Goal: Navigation & Orientation: Locate item on page

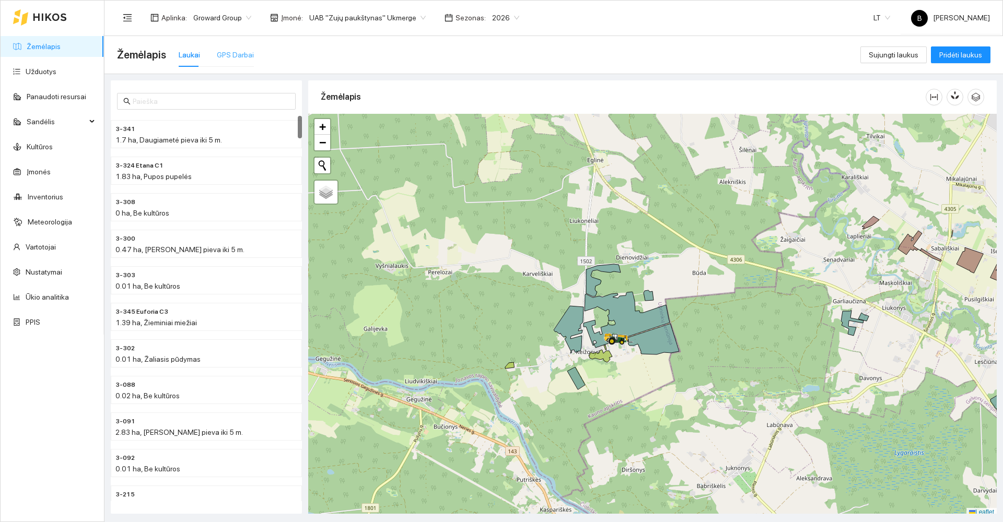
scroll to position [3, 0]
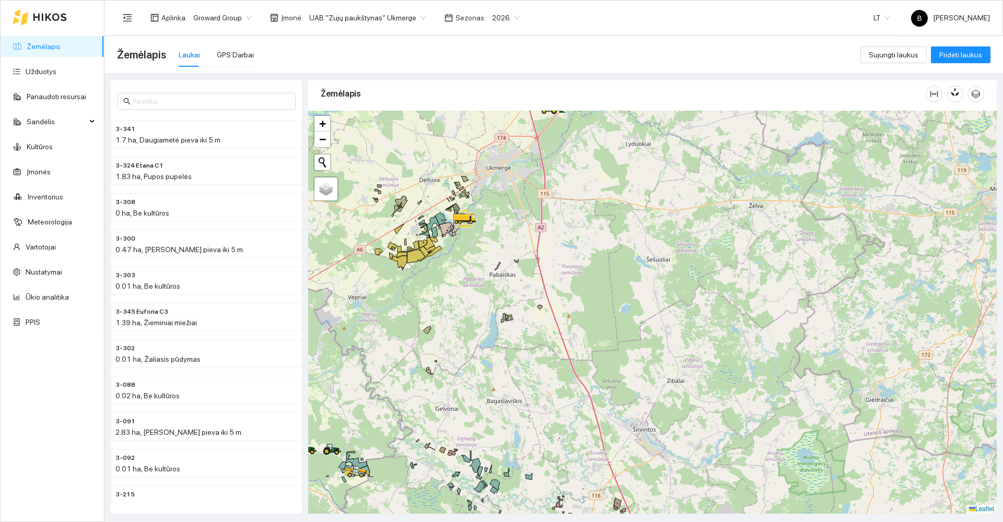
drag, startPoint x: 745, startPoint y: 287, endPoint x: 459, endPoint y: 353, distance: 293.7
click at [459, 353] on div at bounding box center [652, 312] width 689 height 403
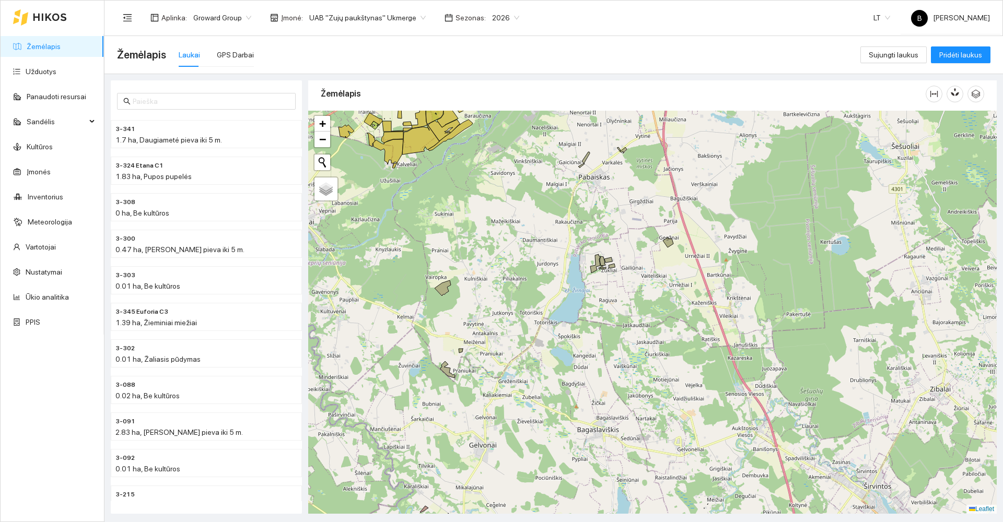
drag, startPoint x: 471, startPoint y: 321, endPoint x: 488, endPoint y: 314, distance: 18.3
click at [488, 314] on div at bounding box center [652, 312] width 689 height 403
click at [440, 292] on icon at bounding box center [443, 289] width 16 height 16
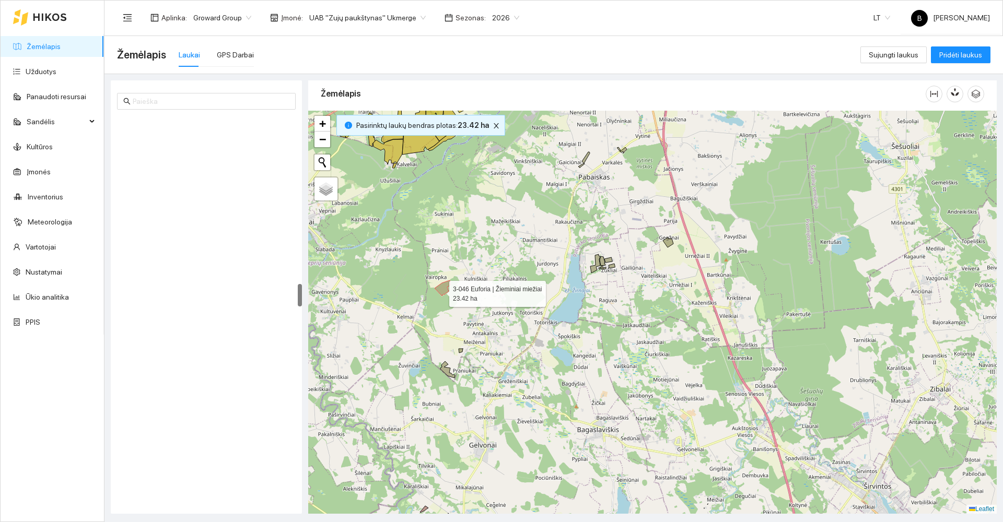
scroll to position [2846, 0]
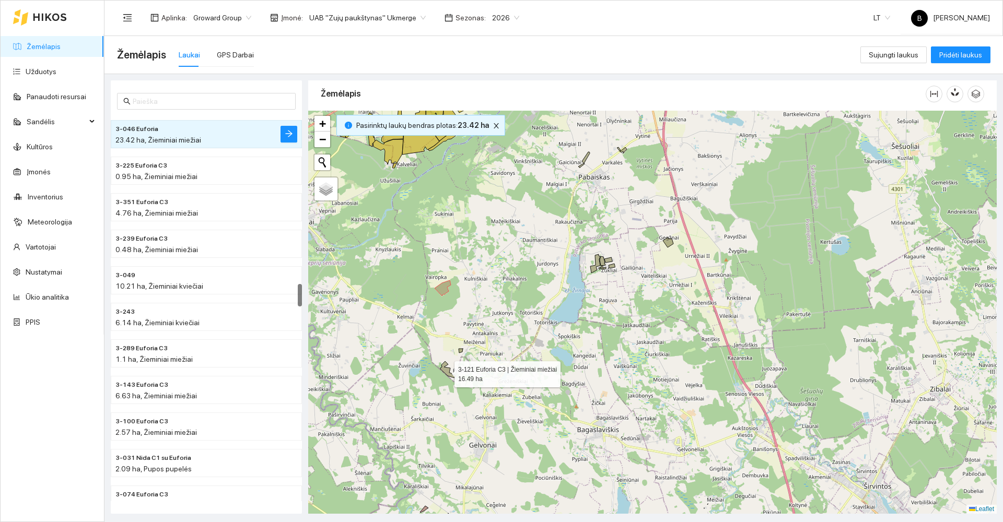
click at [445, 372] on icon at bounding box center [447, 370] width 15 height 17
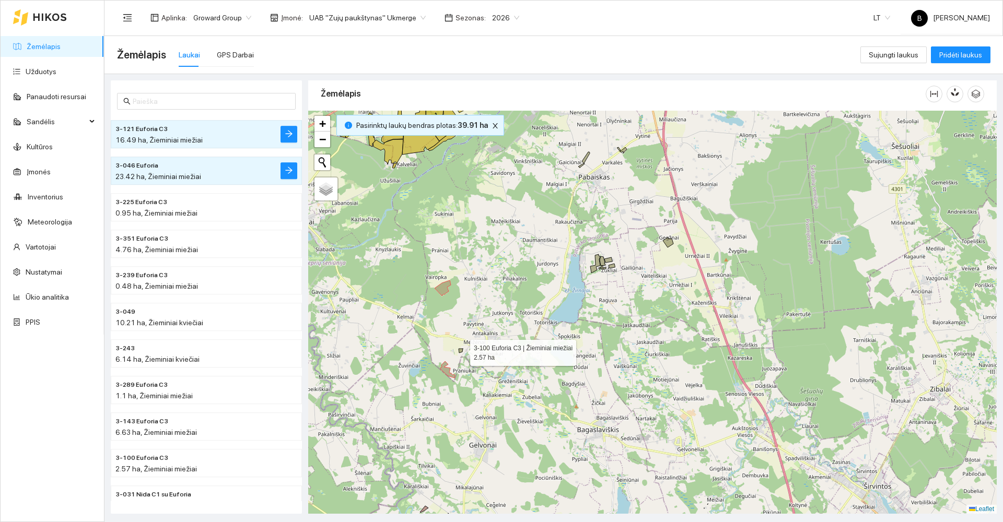
click at [461, 351] on icon at bounding box center [461, 351] width 4 height 4
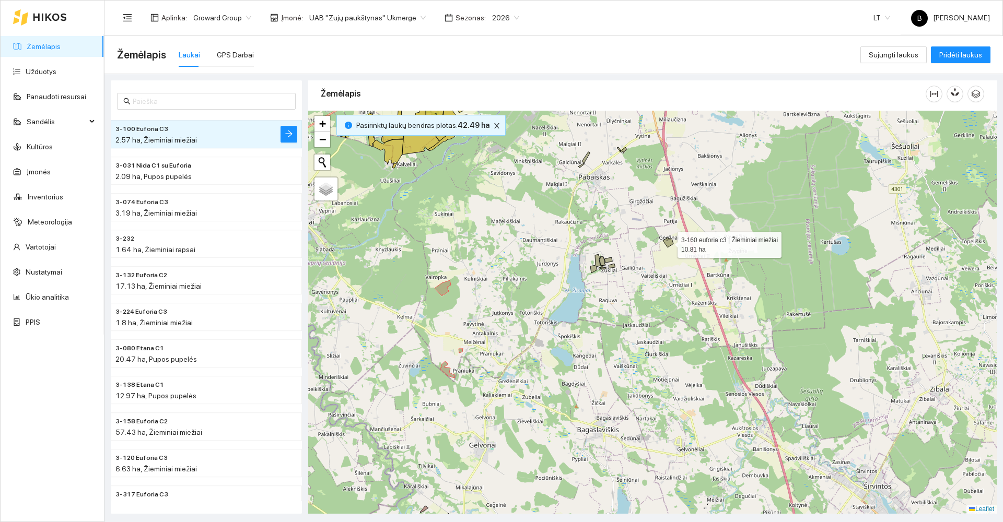
click at [669, 243] on icon at bounding box center [668, 243] width 10 height 10
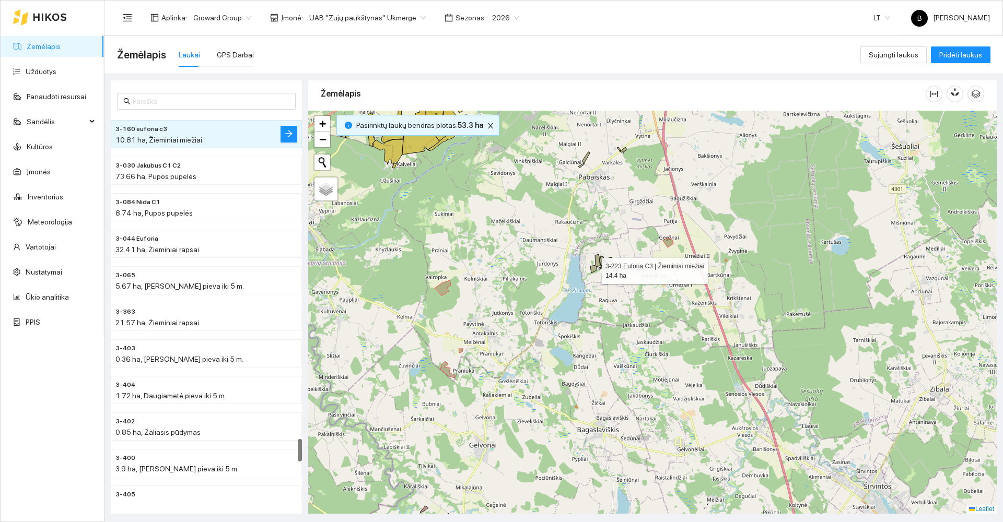
click at [592, 269] on icon at bounding box center [595, 263] width 10 height 19
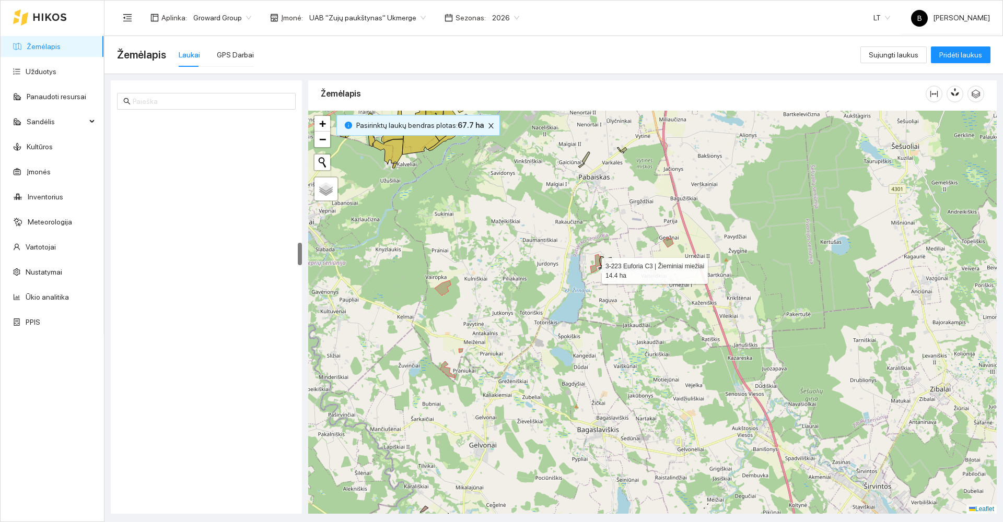
scroll to position [2152, 0]
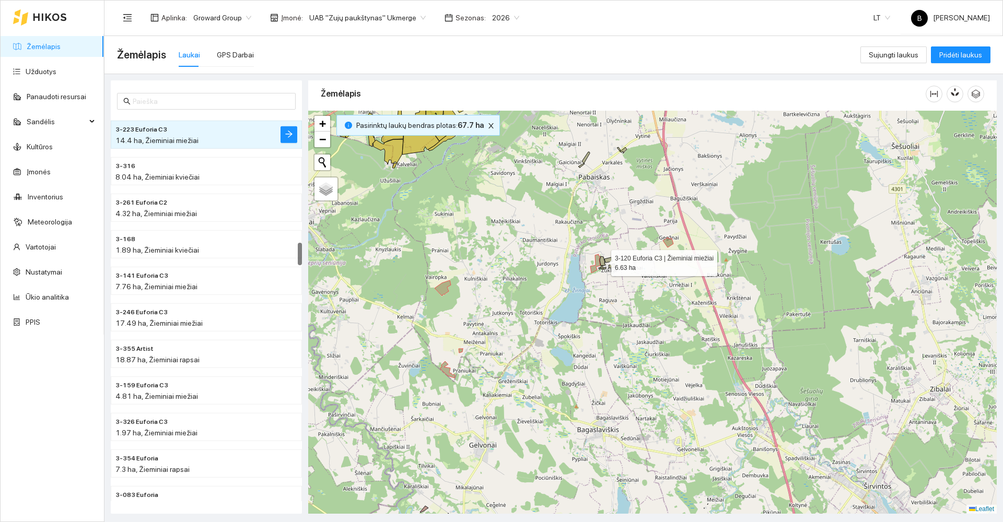
click at [602, 260] on icon at bounding box center [603, 261] width 6 height 9
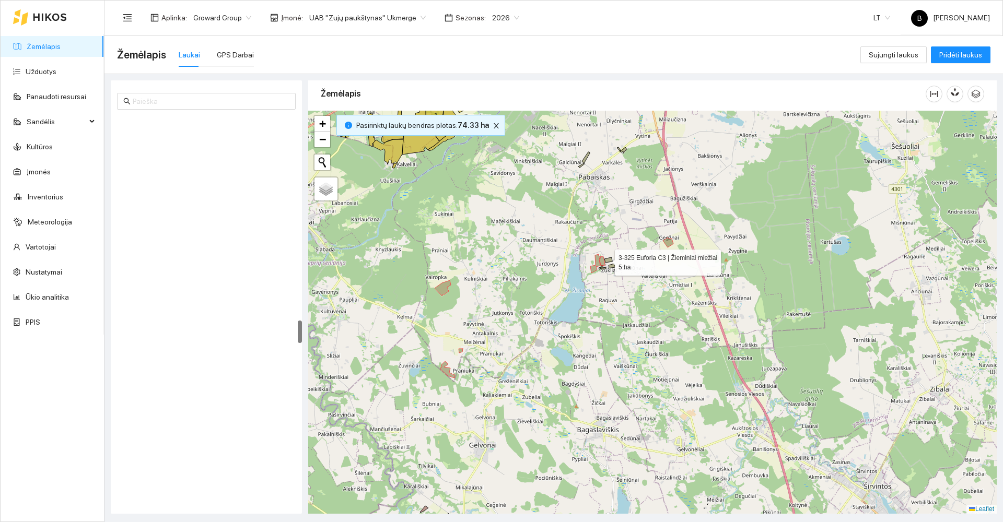
scroll to position [3468, 0]
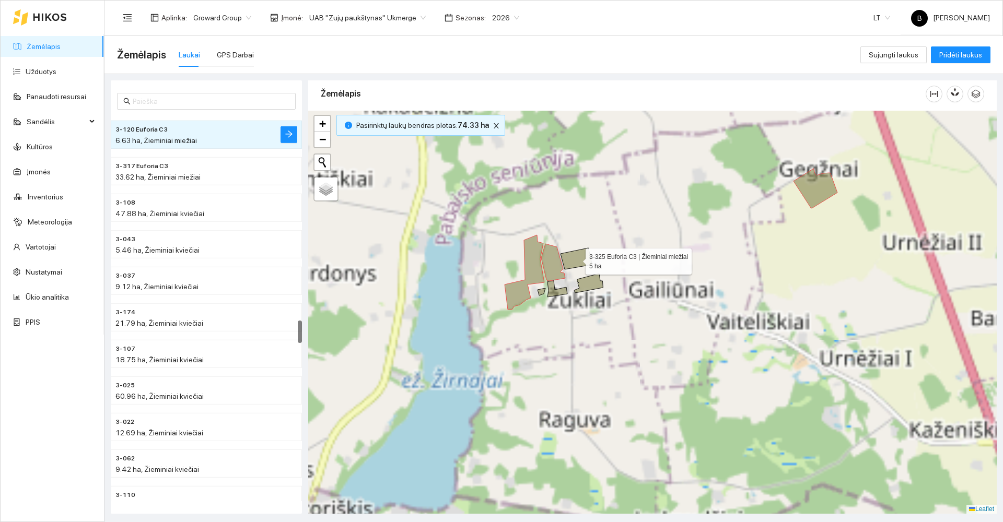
click at [578, 258] on icon at bounding box center [576, 258] width 31 height 21
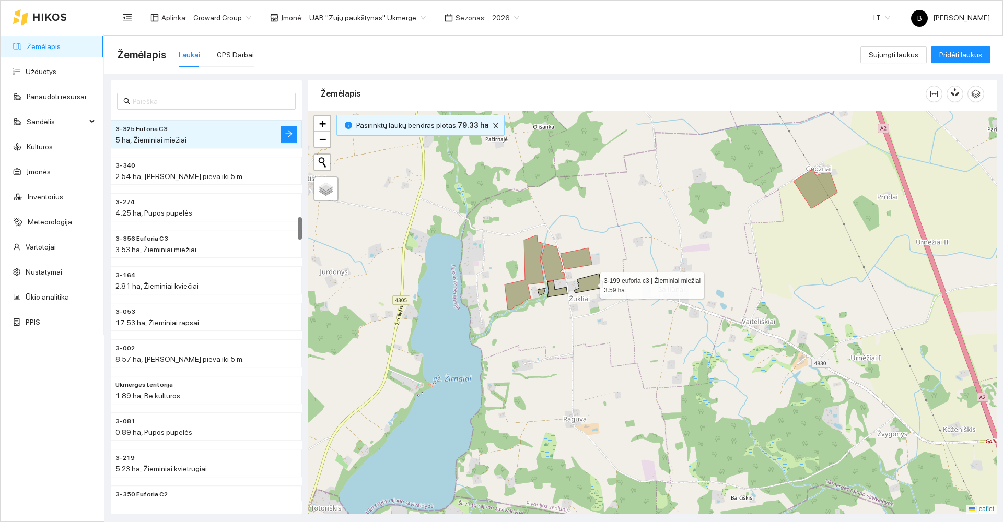
click at [591, 283] on icon at bounding box center [588, 283] width 29 height 19
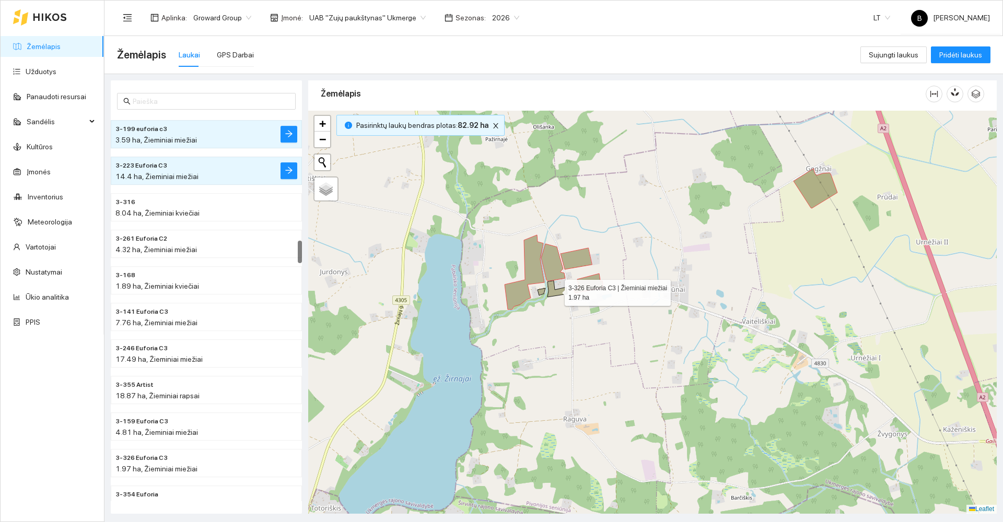
click at [553, 290] on icon at bounding box center [557, 289] width 20 height 16
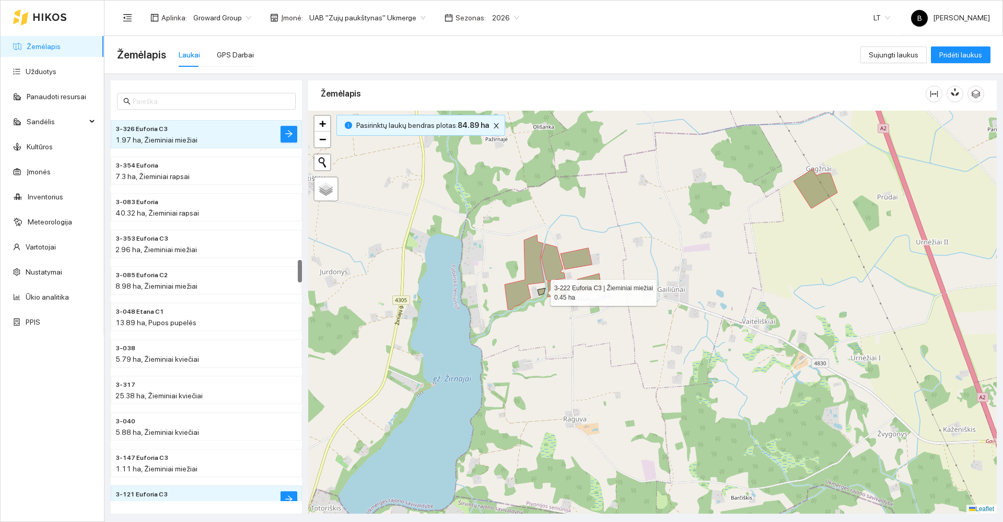
click at [541, 290] on icon at bounding box center [542, 291] width 8 height 7
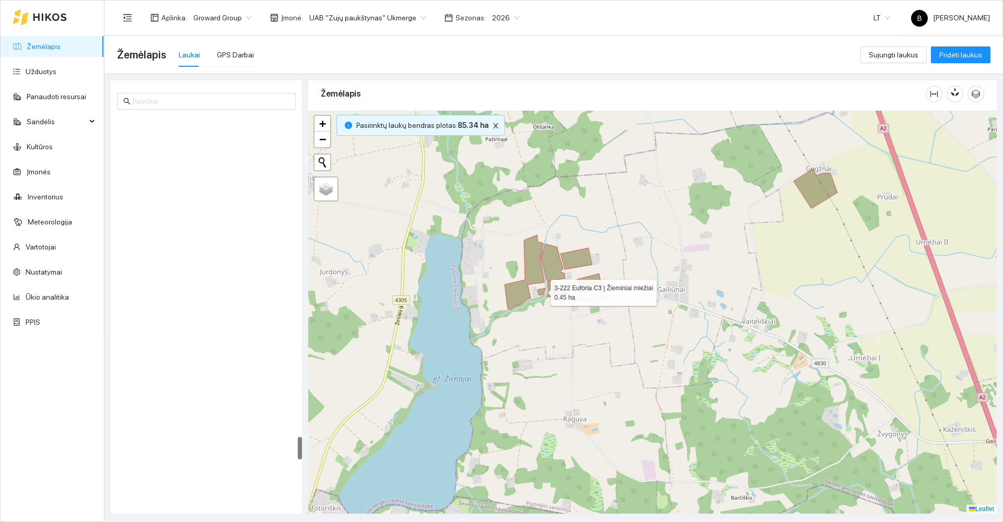
scroll to position [5441, 0]
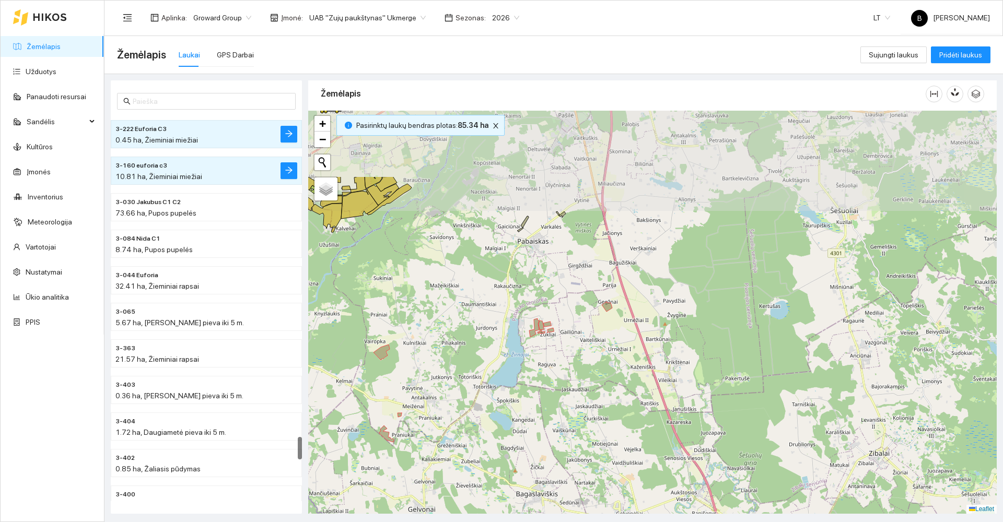
drag, startPoint x: 495, startPoint y: 208, endPoint x: 473, endPoint y: 307, distance: 101.1
click at [468, 320] on div at bounding box center [652, 312] width 689 height 403
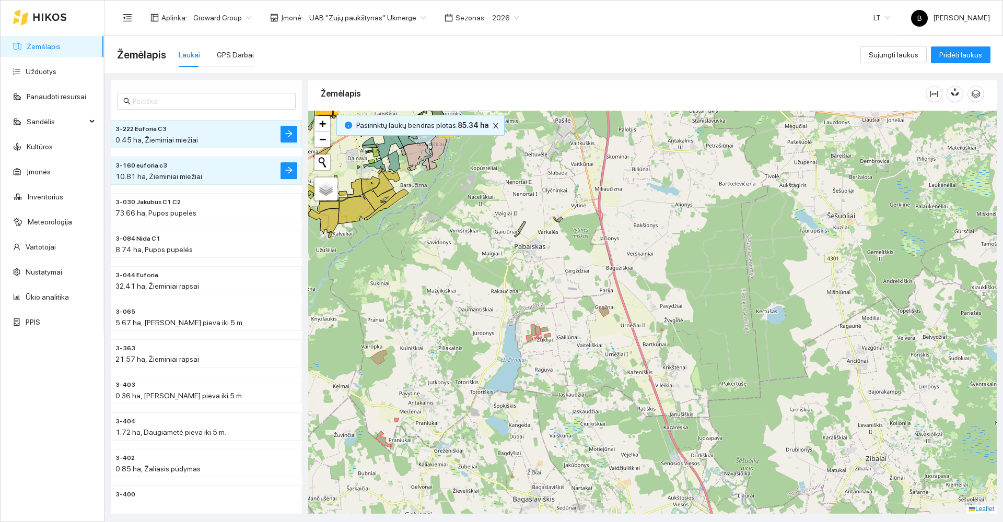
click at [558, 218] on div at bounding box center [652, 312] width 689 height 403
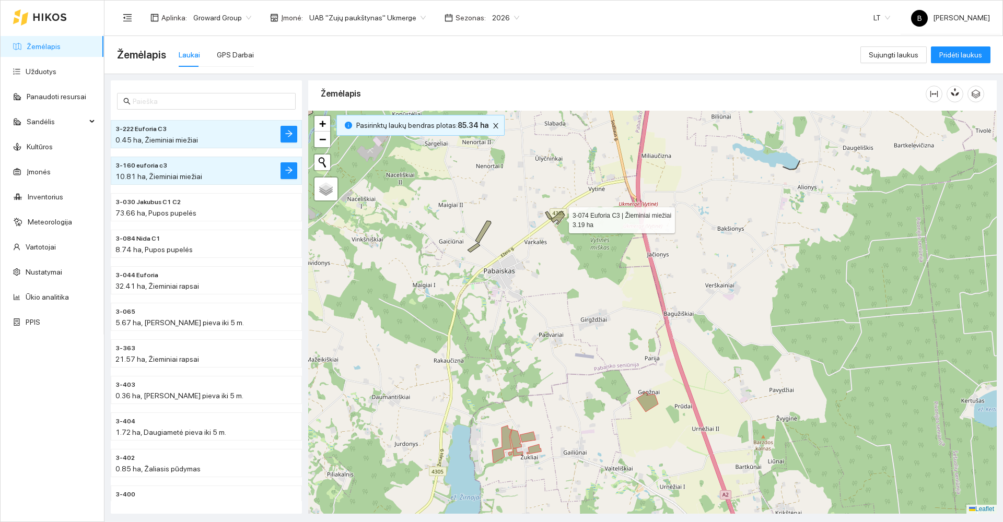
click at [559, 218] on icon at bounding box center [558, 218] width 14 height 14
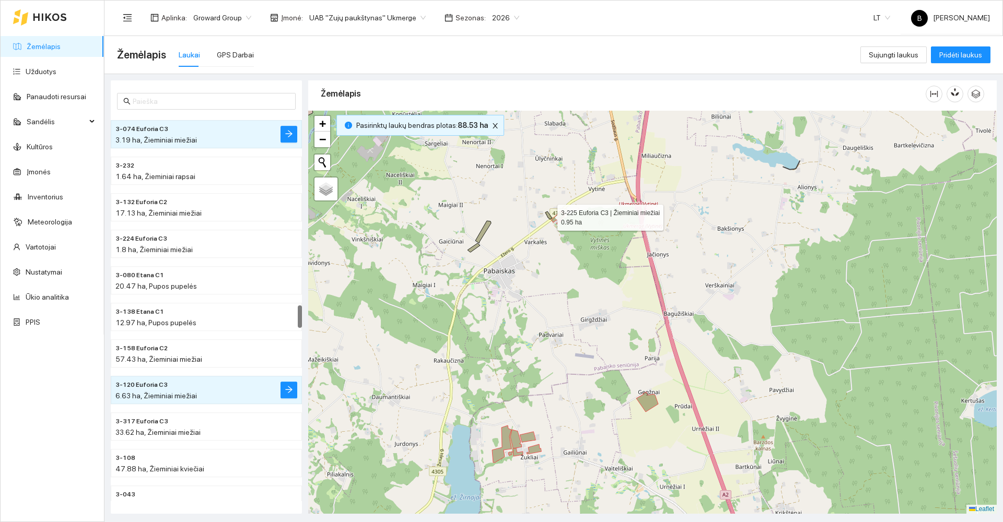
click at [549, 215] on icon at bounding box center [548, 216] width 7 height 8
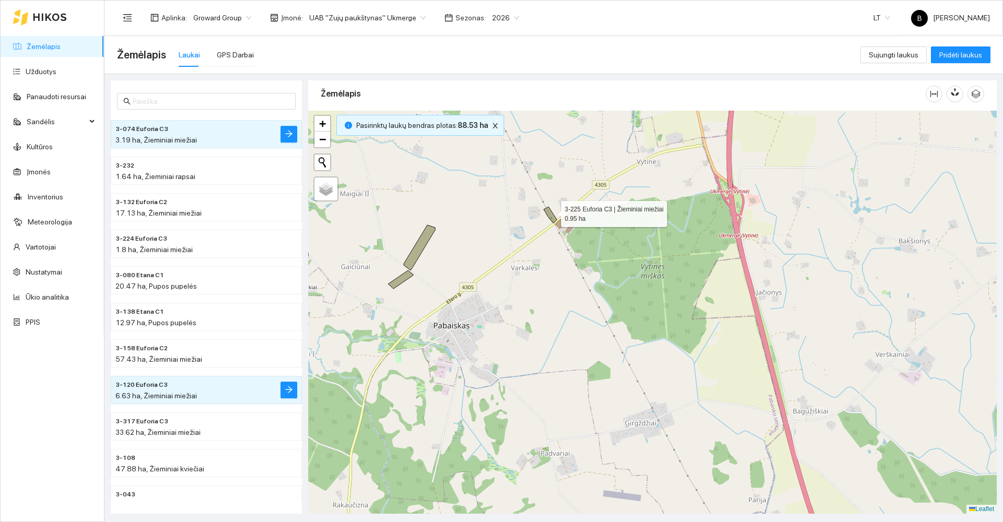
click at [550, 212] on icon at bounding box center [550, 215] width 13 height 16
click at [549, 213] on icon at bounding box center [550, 215] width 13 height 16
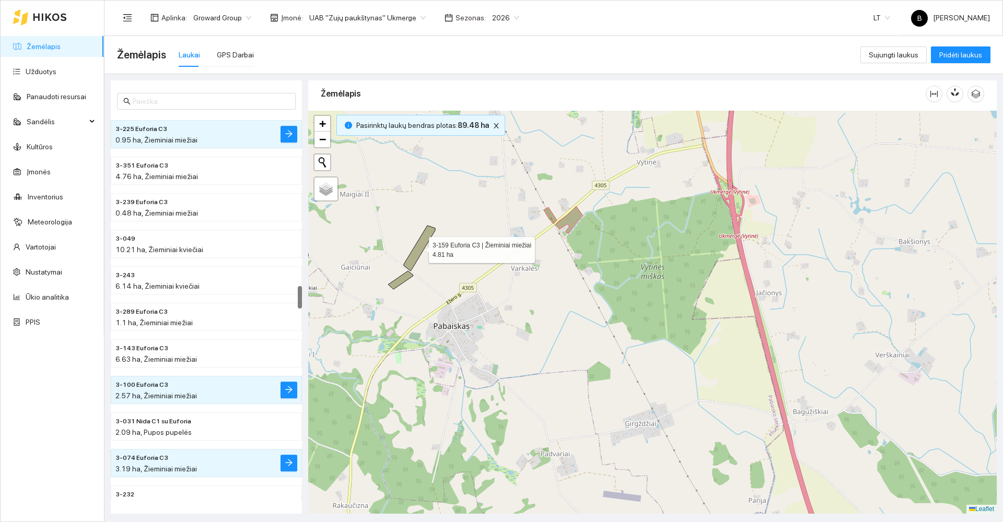
click at [418, 249] on icon at bounding box center [419, 248] width 31 height 45
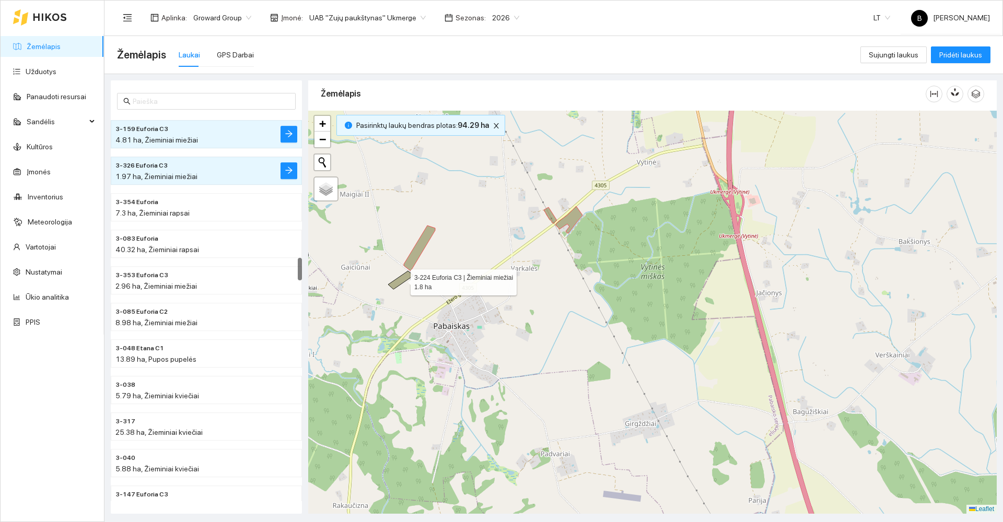
click at [403, 277] on icon at bounding box center [400, 280] width 25 height 18
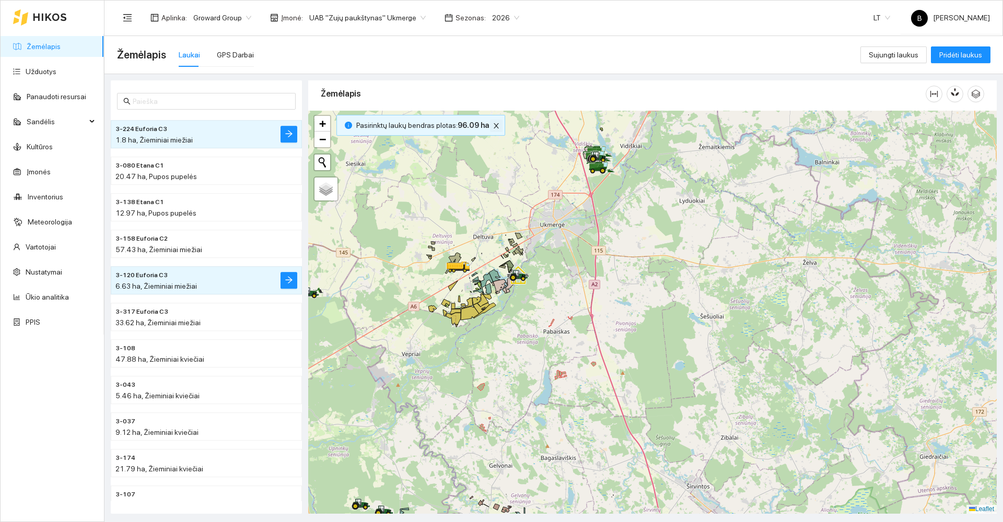
click at [494, 127] on icon "close" at bounding box center [496, 125] width 5 height 5
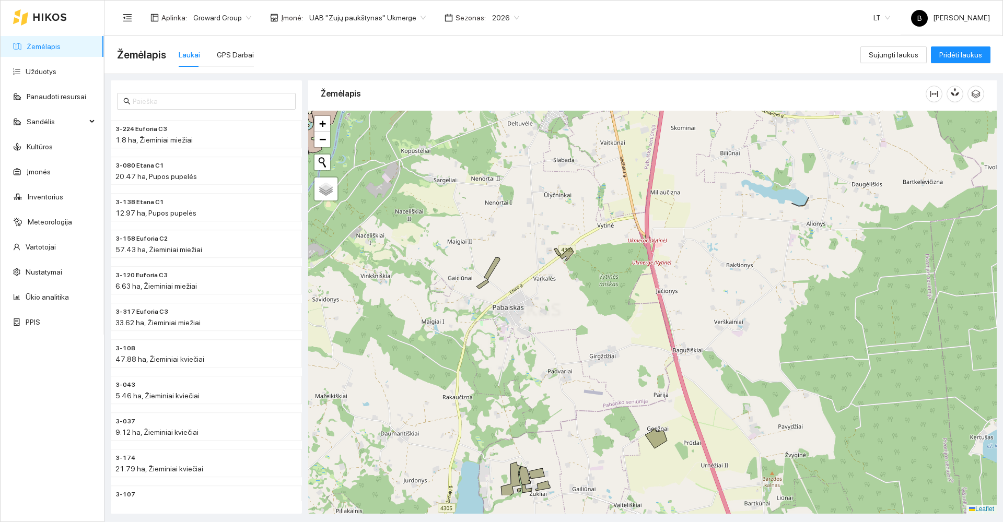
drag, startPoint x: 528, startPoint y: 400, endPoint x: 506, endPoint y: 265, distance: 136.0
click at [506, 266] on div at bounding box center [652, 312] width 689 height 403
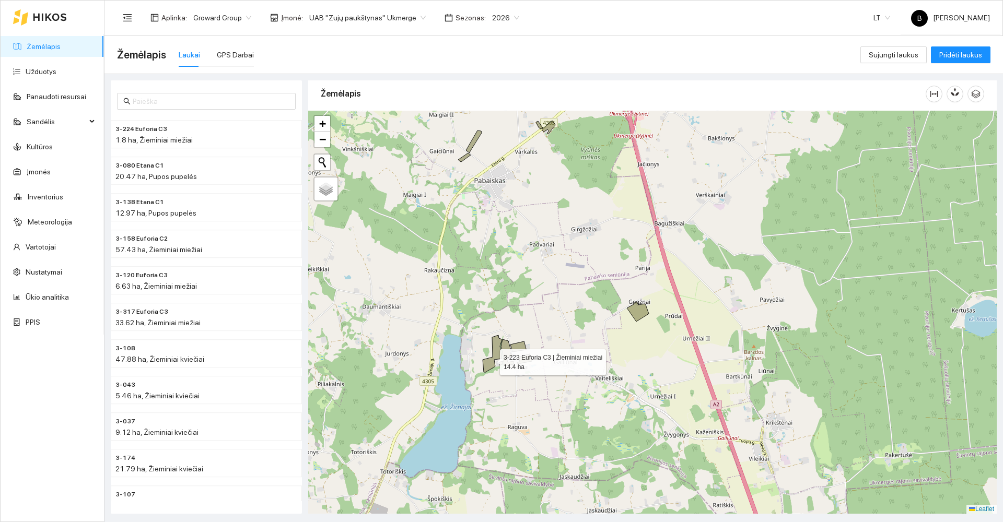
click at [491, 360] on icon at bounding box center [492, 353] width 19 height 37
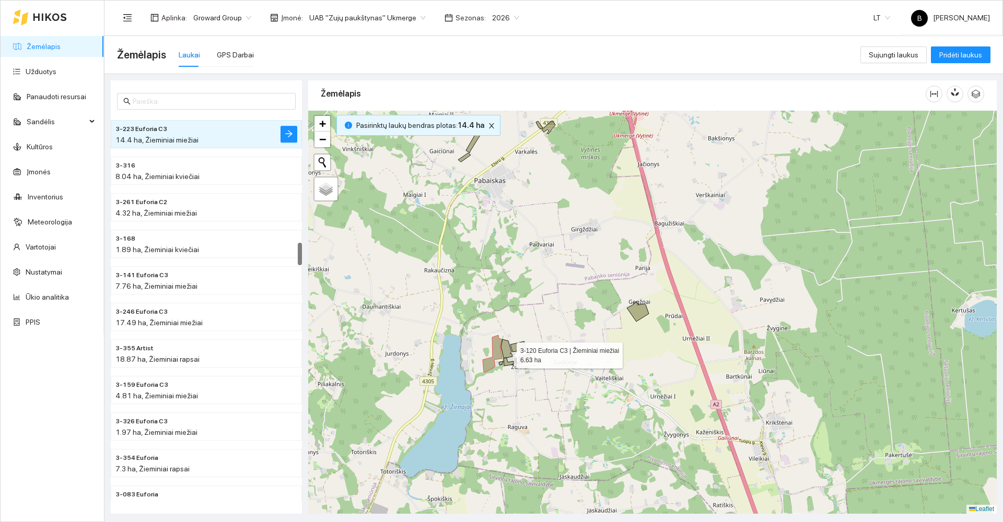
drag, startPoint x: 507, startPoint y: 353, endPoint x: 518, endPoint y: 346, distance: 12.5
click at [508, 353] on icon at bounding box center [506, 349] width 11 height 19
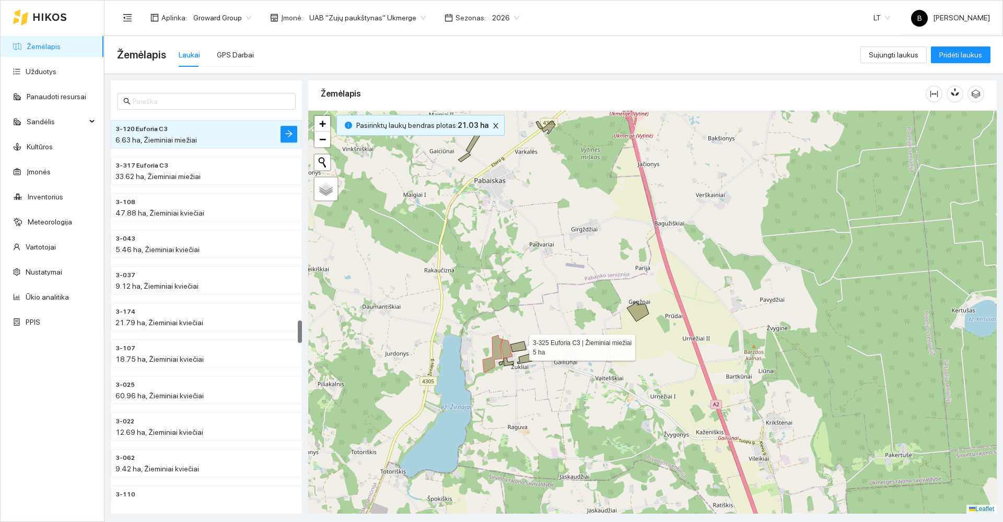
click at [520, 345] on icon at bounding box center [518, 347] width 16 height 10
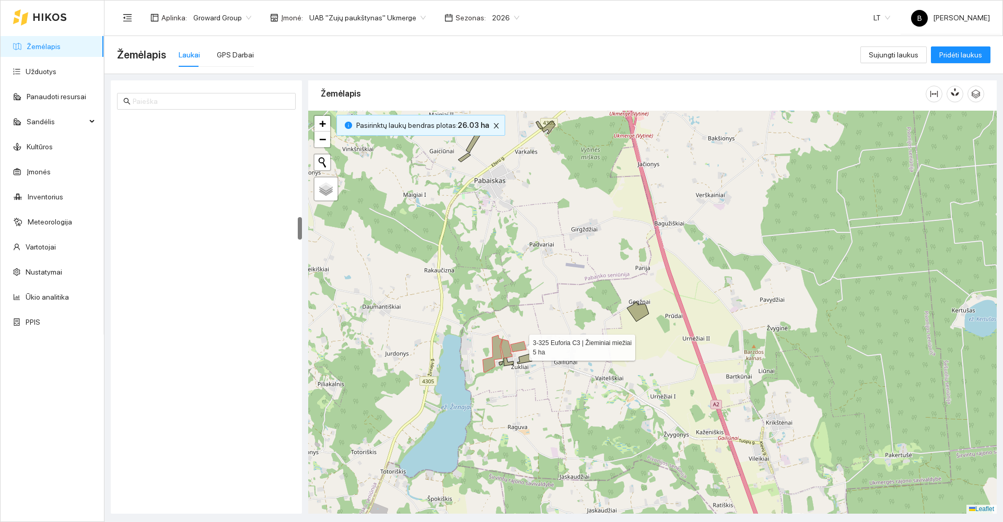
scroll to position [1715, 0]
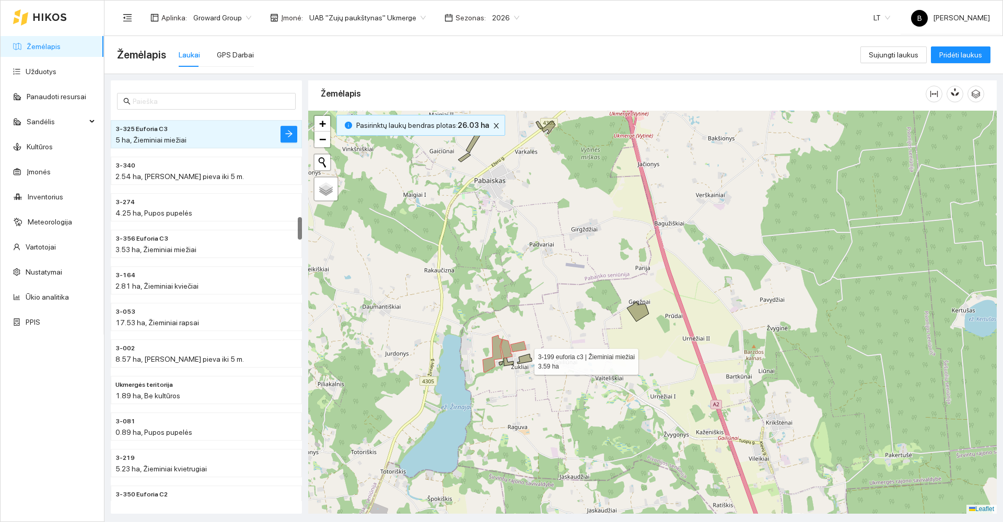
click at [523, 359] on icon at bounding box center [524, 359] width 15 height 10
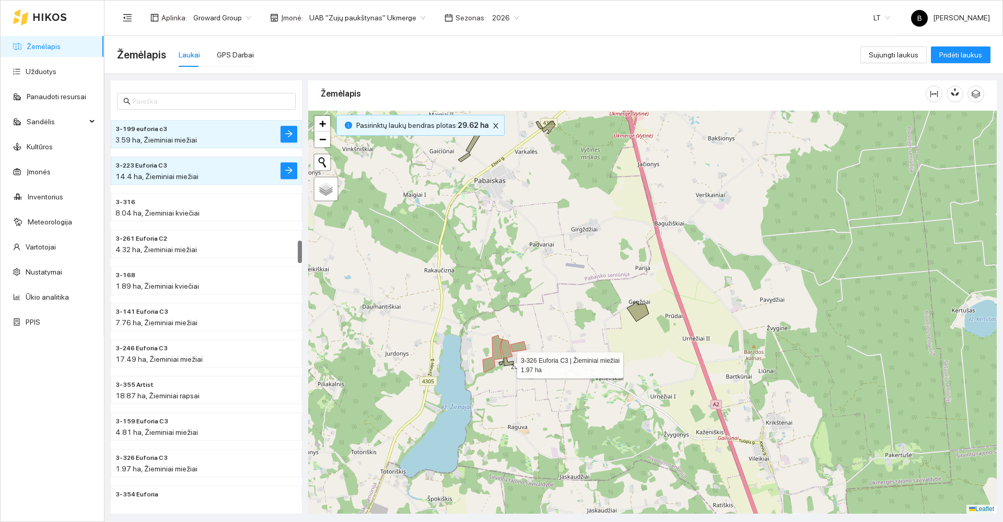
click at [507, 364] on icon at bounding box center [509, 362] width 10 height 8
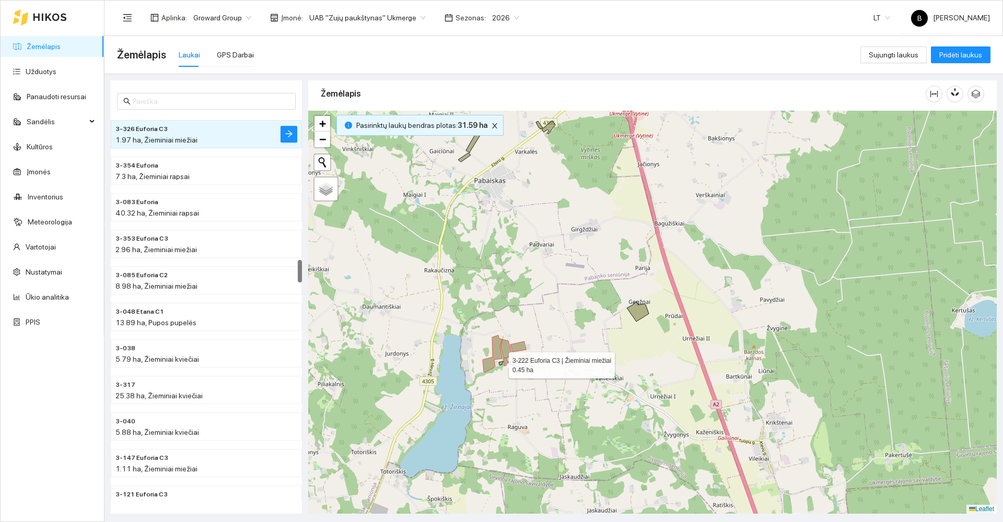
click at [500, 363] on icon at bounding box center [501, 364] width 4 height 4
click at [502, 362] on icon at bounding box center [502, 363] width 4 height 4
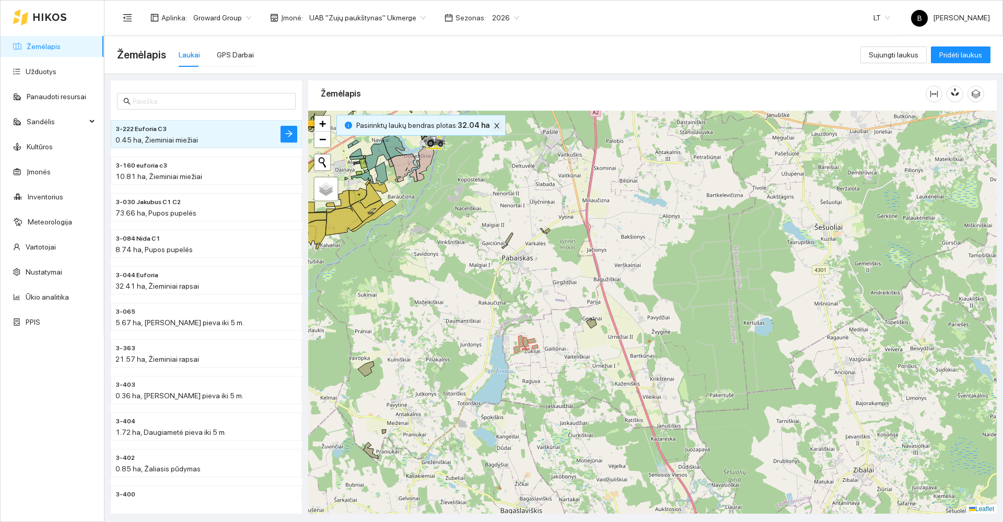
click at [494, 127] on icon "close" at bounding box center [496, 125] width 5 height 5
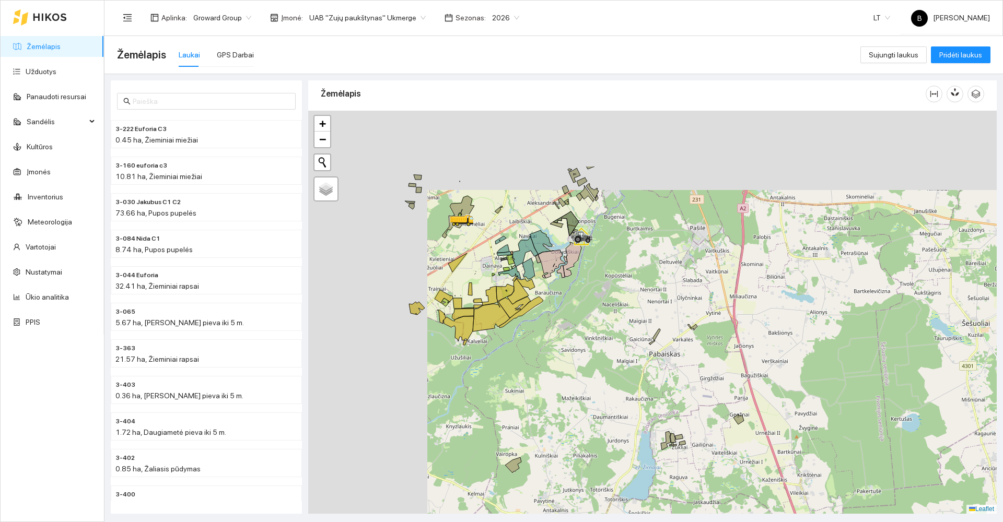
drag, startPoint x: 383, startPoint y: 327, endPoint x: 583, endPoint y: 438, distance: 228.2
click at [583, 439] on div at bounding box center [652, 312] width 689 height 403
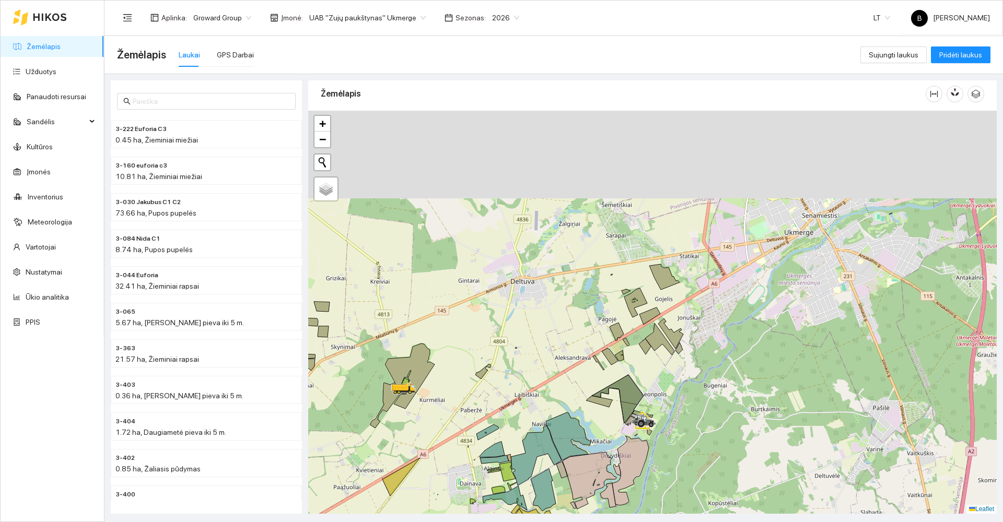
drag, startPoint x: 543, startPoint y: 165, endPoint x: 462, endPoint y: 331, distance: 184.8
click at [466, 331] on div at bounding box center [652, 312] width 689 height 403
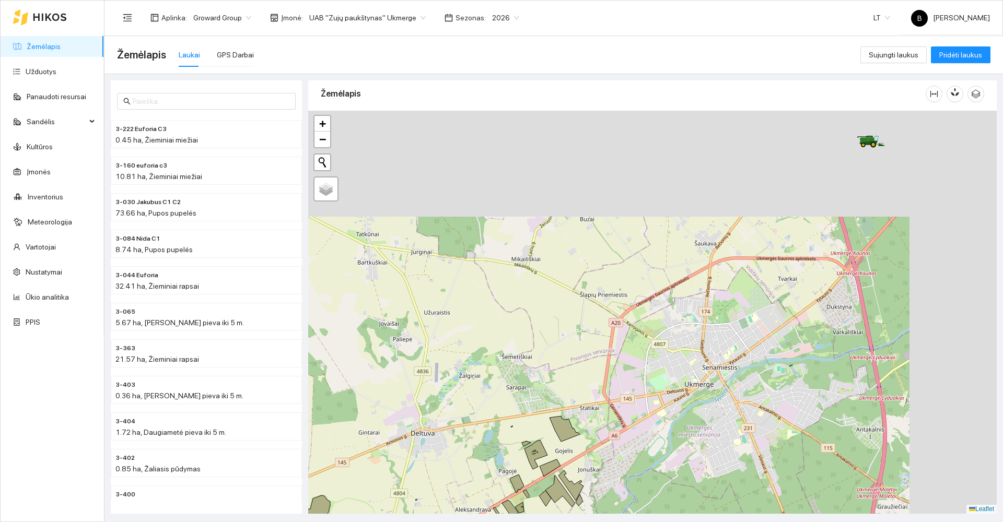
drag, startPoint x: 783, startPoint y: 260, endPoint x: 681, endPoint y: 415, distance: 186.0
click at [681, 415] on div at bounding box center [652, 312] width 689 height 403
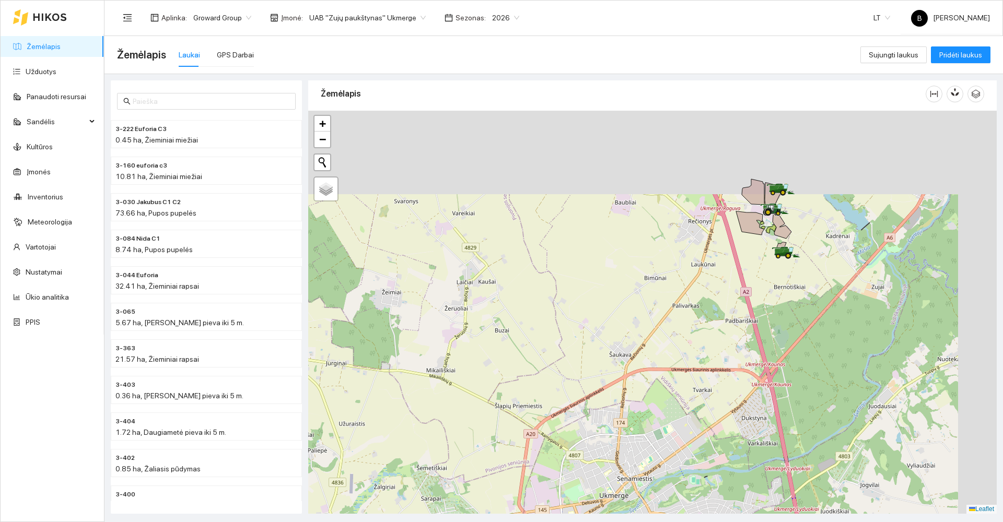
drag, startPoint x: 764, startPoint y: 284, endPoint x: 658, endPoint y: 428, distance: 179.7
click at [658, 428] on div at bounding box center [652, 312] width 689 height 403
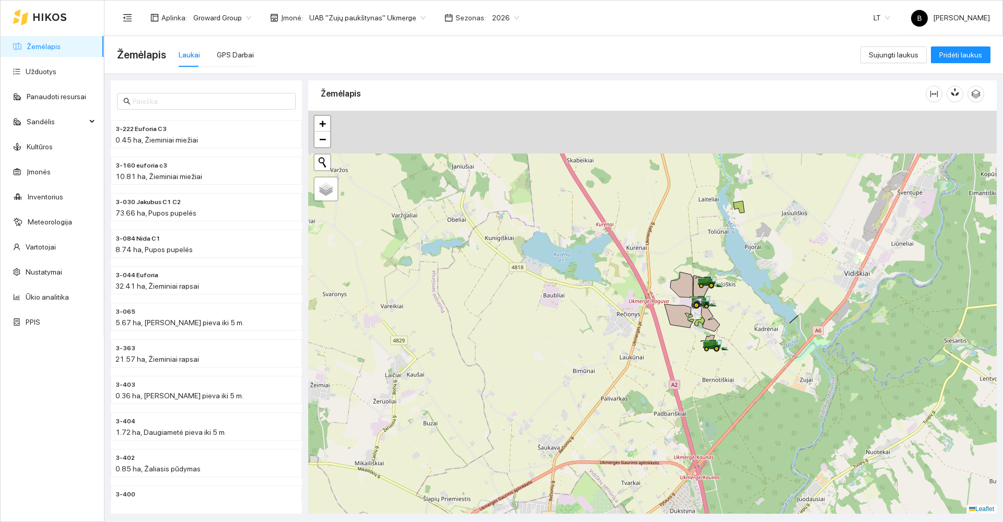
drag, startPoint x: 673, startPoint y: 340, endPoint x: 626, endPoint y: 396, distance: 73.0
click at [626, 396] on div at bounding box center [652, 312] width 689 height 403
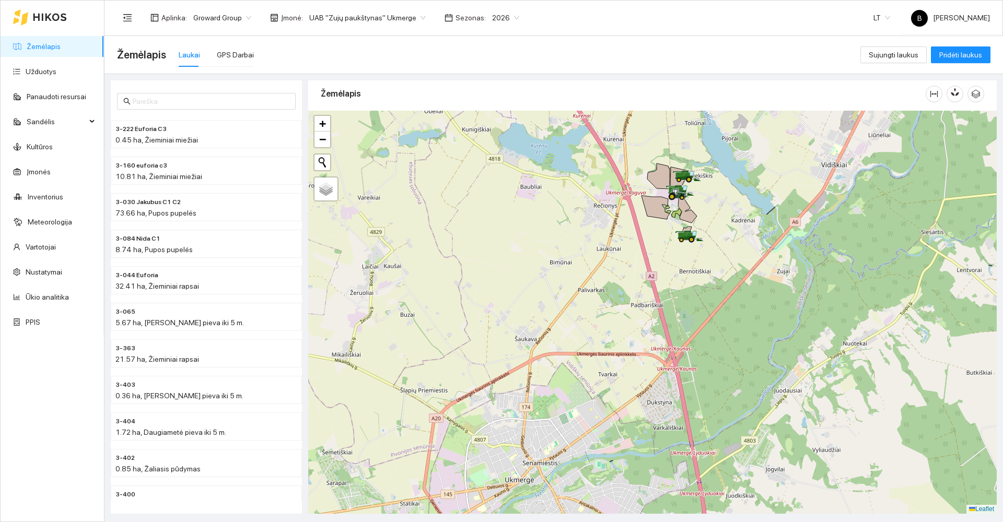
drag, startPoint x: 654, startPoint y: 393, endPoint x: 600, endPoint y: 227, distance: 174.0
click at [602, 230] on div at bounding box center [652, 312] width 689 height 403
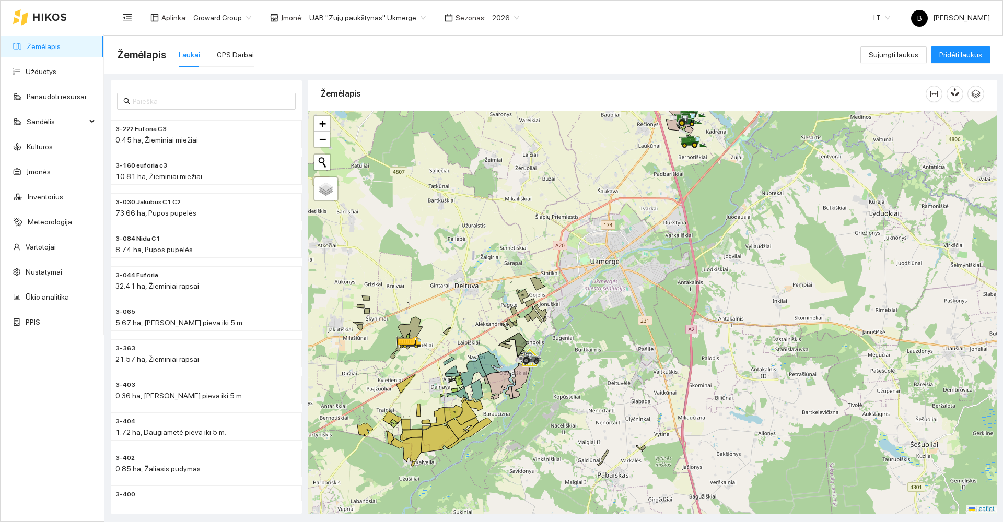
drag, startPoint x: 597, startPoint y: 386, endPoint x: 645, endPoint y: 255, distance: 139.7
click at [640, 268] on div at bounding box center [652, 312] width 689 height 403
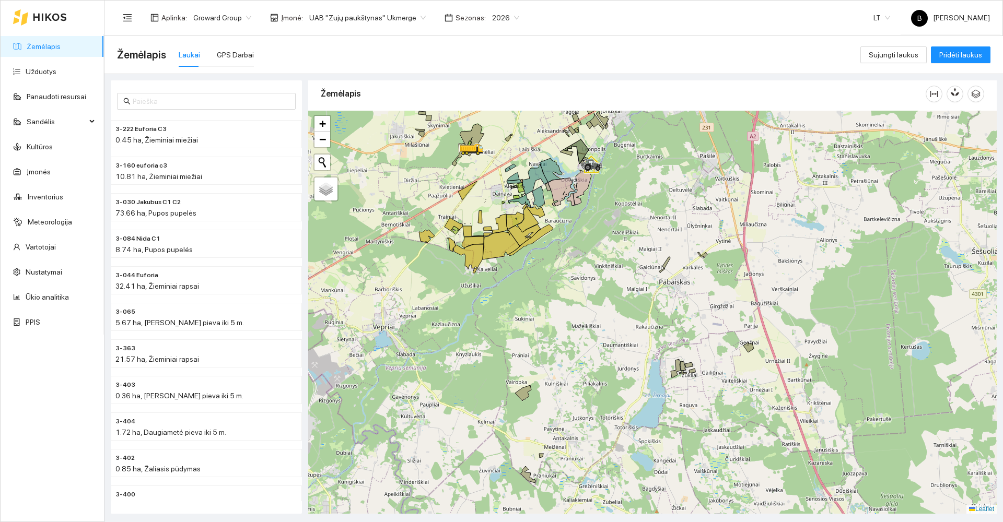
drag, startPoint x: 554, startPoint y: 423, endPoint x: 565, endPoint y: 379, distance: 45.7
click at [565, 381] on div at bounding box center [652, 312] width 689 height 403
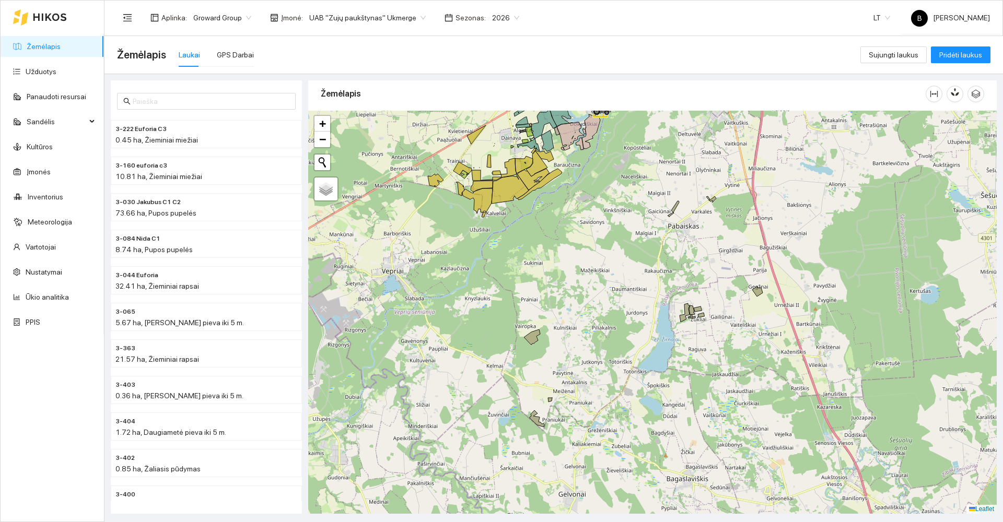
drag, startPoint x: 588, startPoint y: 403, endPoint x: 590, endPoint y: 370, distance: 32.9
click at [589, 371] on div at bounding box center [652, 312] width 689 height 403
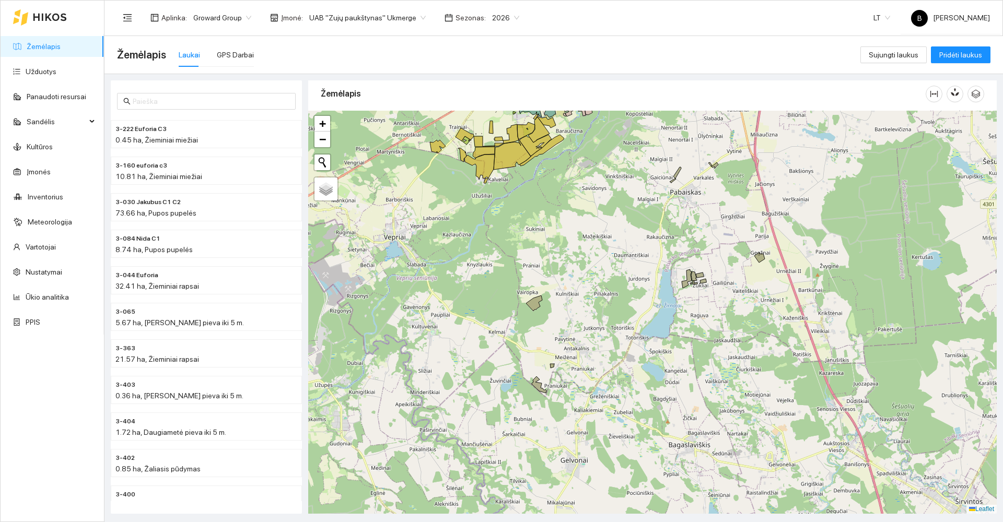
drag, startPoint x: 537, startPoint y: 358, endPoint x: 520, endPoint y: 329, distance: 33.0
click at [520, 330] on div at bounding box center [652, 312] width 689 height 403
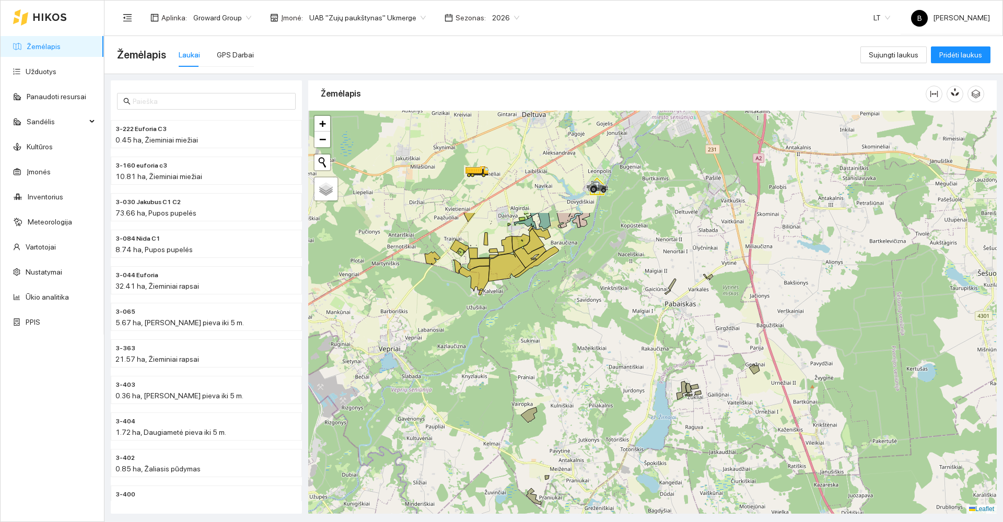
drag, startPoint x: 543, startPoint y: 202, endPoint x: 554, endPoint y: 355, distance: 152.9
click at [554, 355] on div at bounding box center [652, 312] width 689 height 403
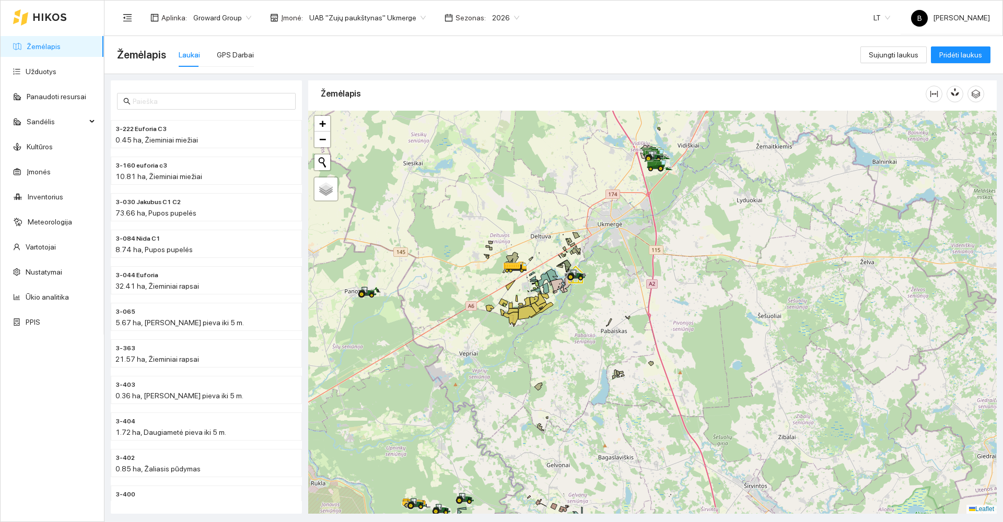
drag, startPoint x: 554, startPoint y: 301, endPoint x: 512, endPoint y: 395, distance: 102.2
click at [512, 395] on div at bounding box center [652, 312] width 689 height 403
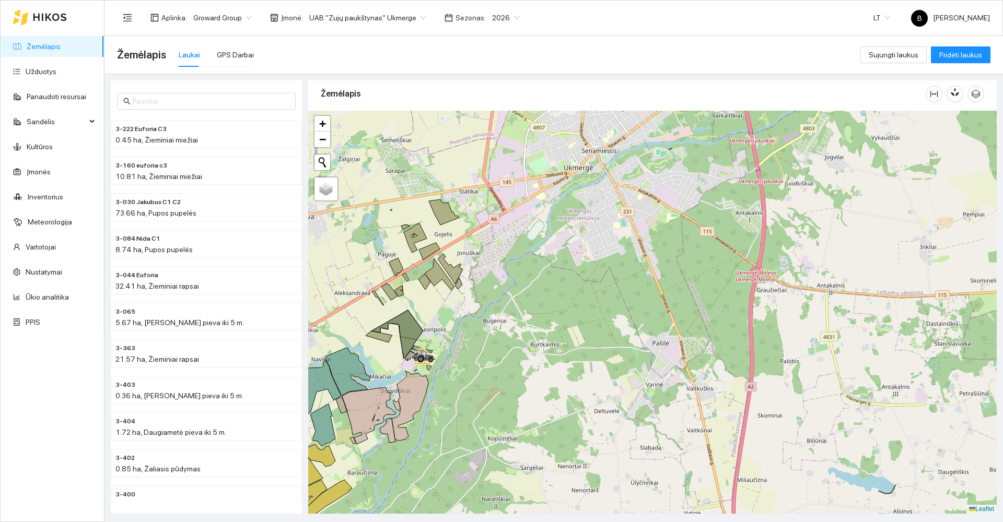
drag, startPoint x: 527, startPoint y: 337, endPoint x: 638, endPoint y: 274, distance: 127.5
click at [638, 274] on div at bounding box center [652, 312] width 689 height 403
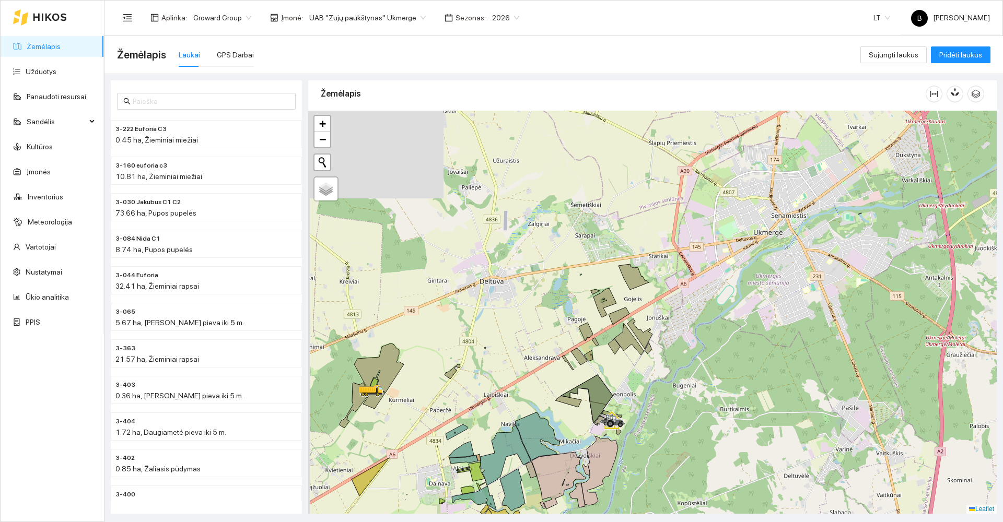
drag, startPoint x: 543, startPoint y: 247, endPoint x: 634, endPoint y: 402, distance: 179.1
click at [634, 402] on div at bounding box center [652, 312] width 689 height 403
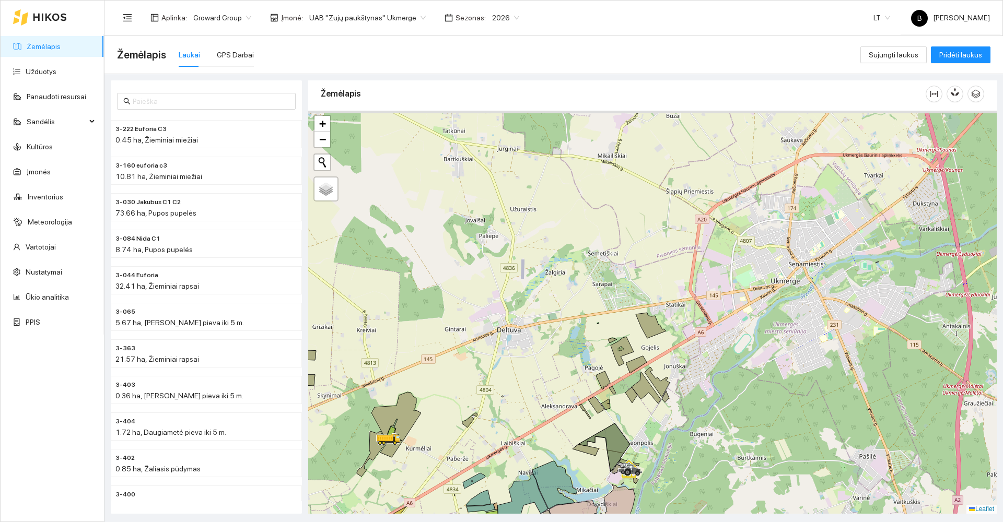
drag, startPoint x: 503, startPoint y: 259, endPoint x: 487, endPoint y: 477, distance: 219.4
click at [487, 477] on div at bounding box center [652, 312] width 689 height 403
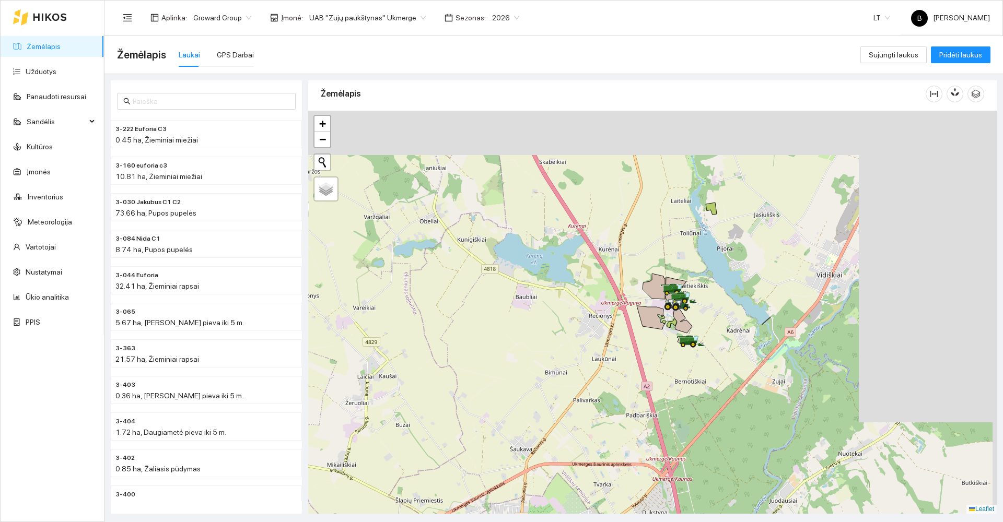
drag, startPoint x: 636, startPoint y: 286, endPoint x: 466, endPoint y: 377, distance: 192.6
click at [380, 397] on div at bounding box center [652, 312] width 689 height 403
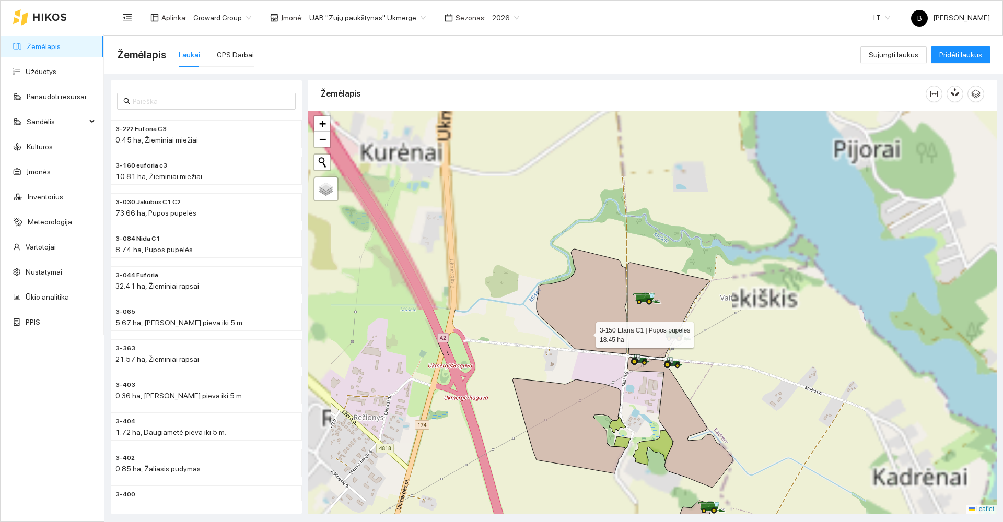
drag, startPoint x: 631, startPoint y: 287, endPoint x: 586, endPoint y: 332, distance: 63.9
click at [586, 332] on icon at bounding box center [582, 301] width 90 height 105
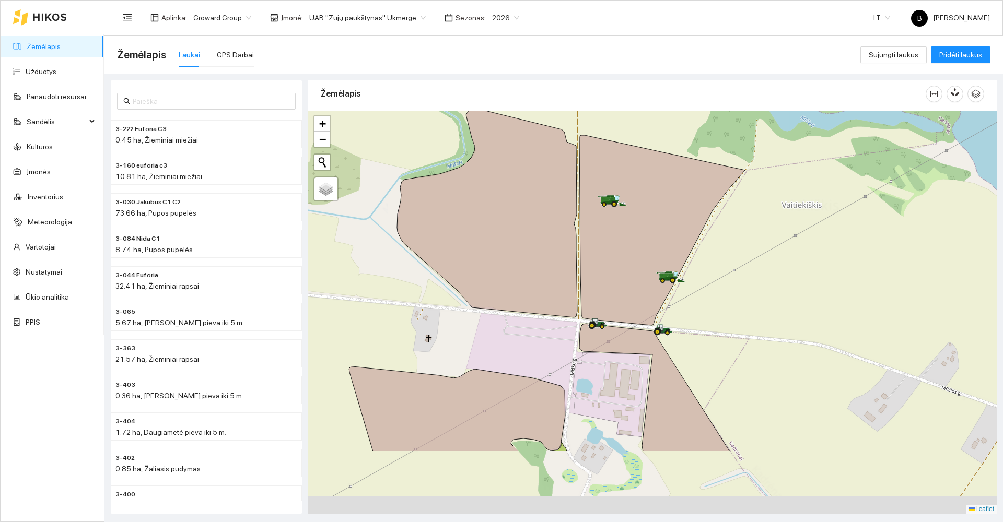
drag, startPoint x: 695, startPoint y: 354, endPoint x: 744, endPoint y: 249, distance: 115.9
click at [744, 249] on div at bounding box center [652, 312] width 689 height 403
